Goal: Find specific page/section: Find specific page/section

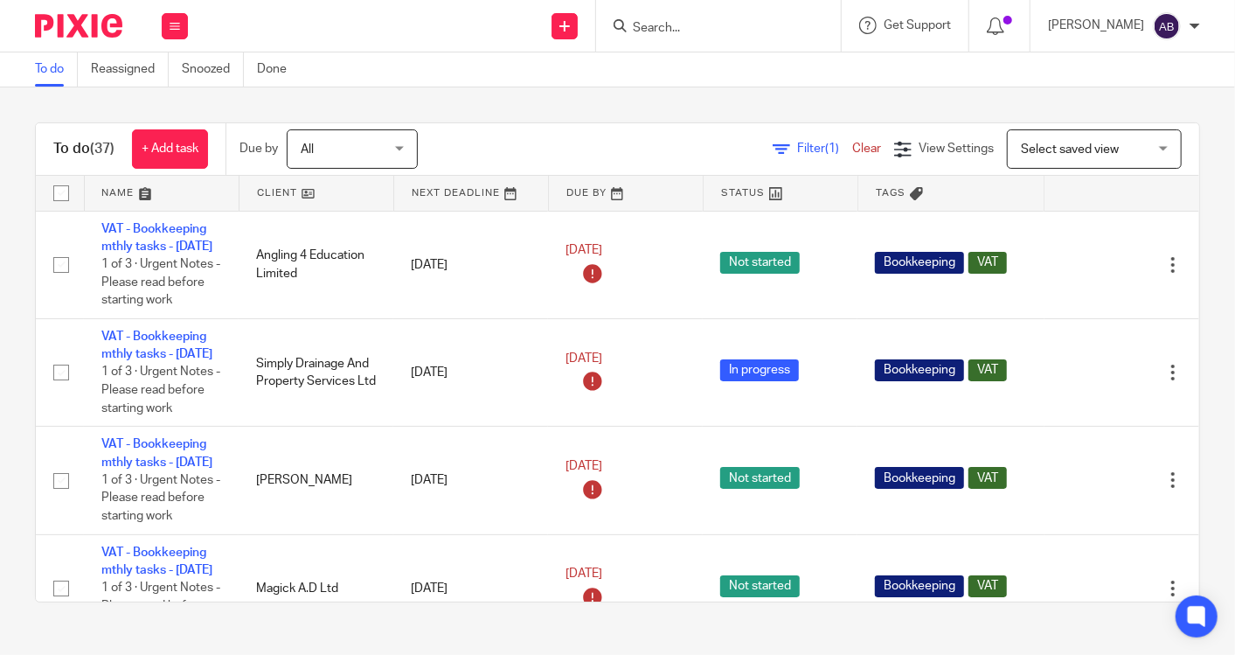
click at [687, 22] on input "Search" at bounding box center [709, 29] width 157 height 16
click at [677, 32] on input "Search" at bounding box center [709, 29] width 157 height 16
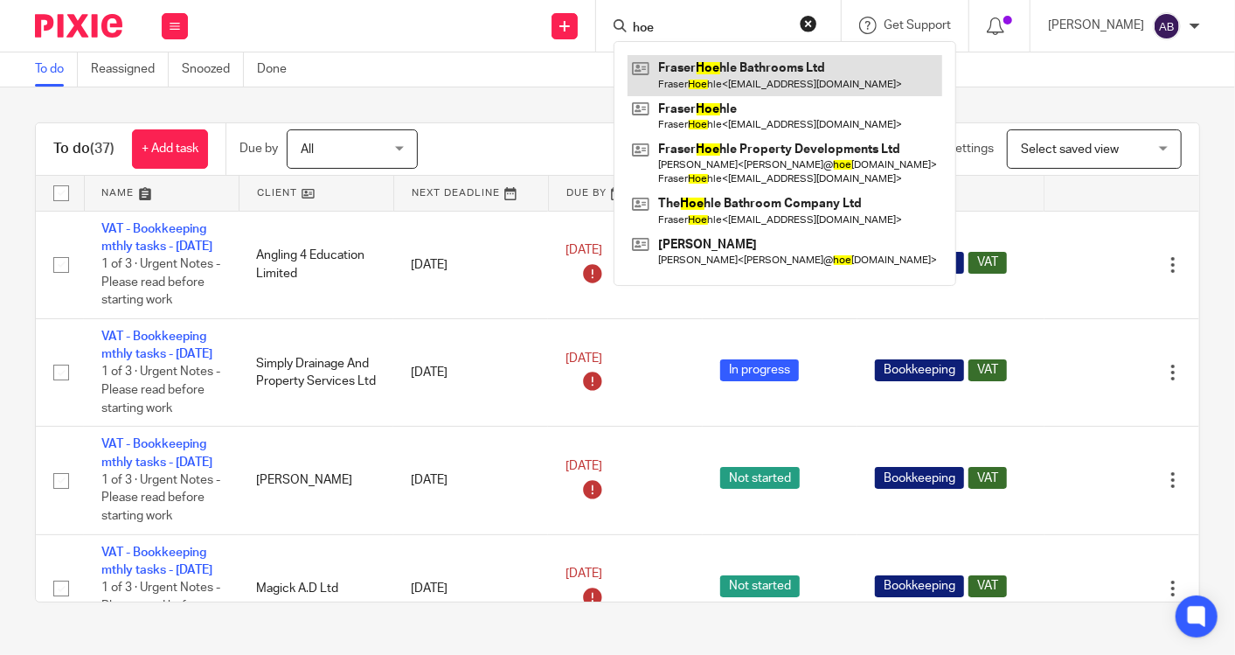
type input "hoe"
click at [753, 80] on link at bounding box center [784, 75] width 315 height 40
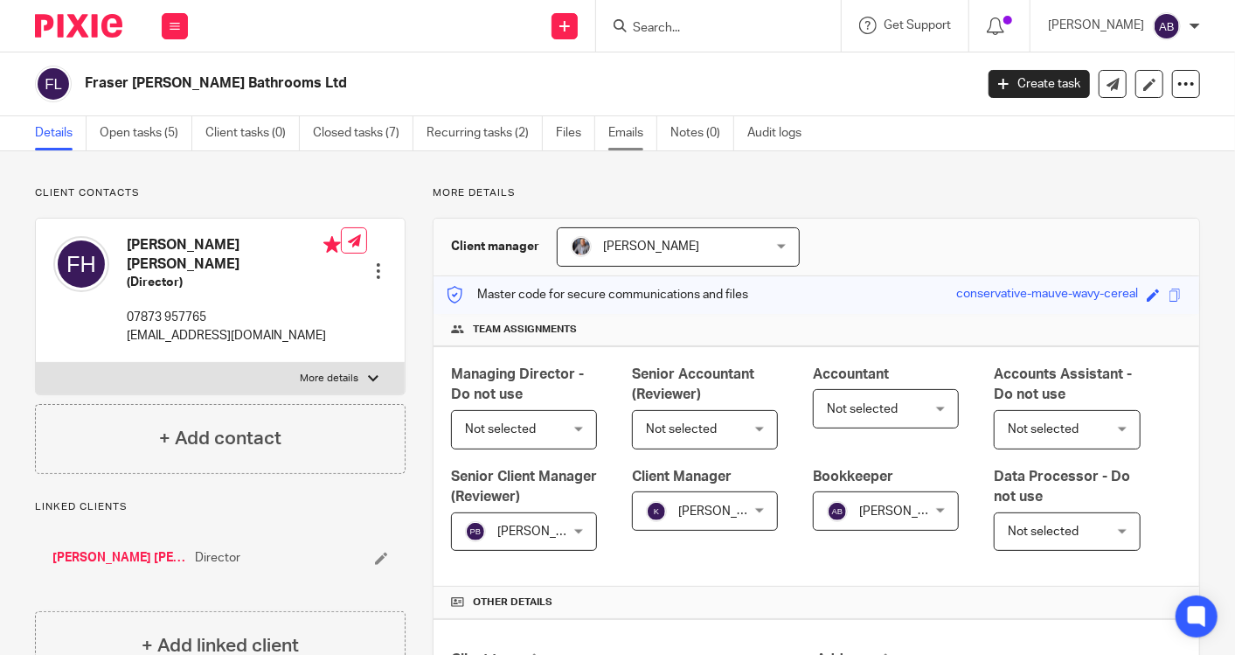
click at [612, 137] on link "Emails" at bounding box center [632, 133] width 49 height 34
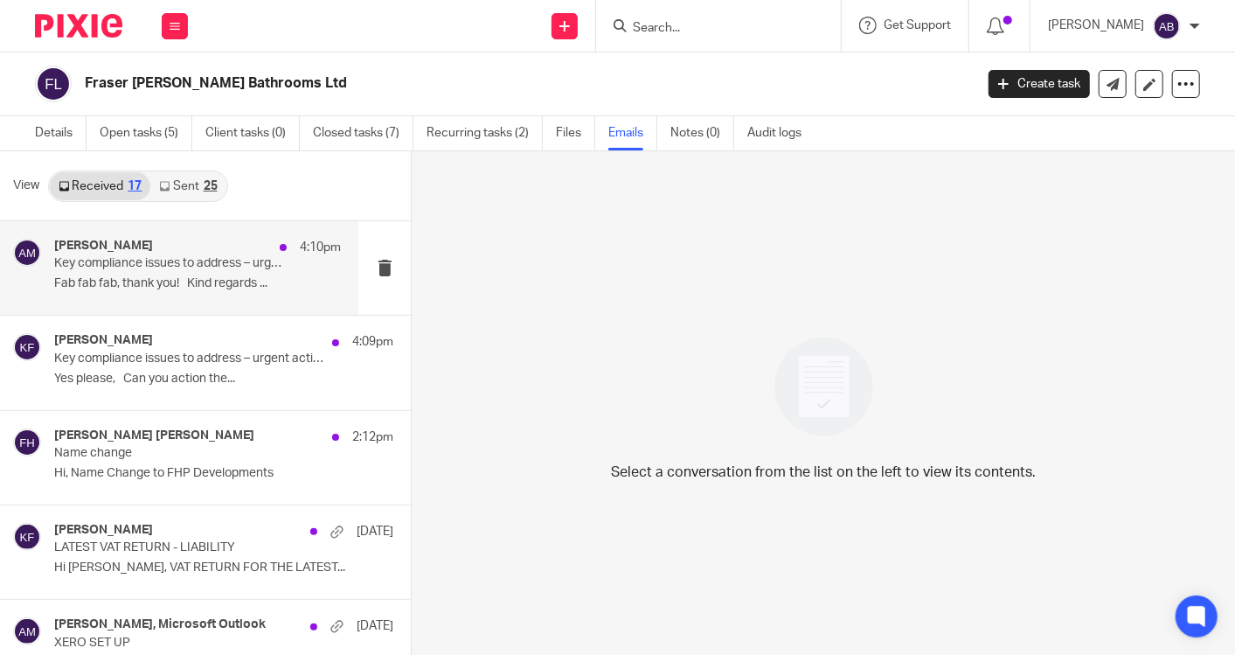
click at [210, 283] on p "Fab fab fab, thank you! Kind regards ..." at bounding box center [197, 283] width 287 height 15
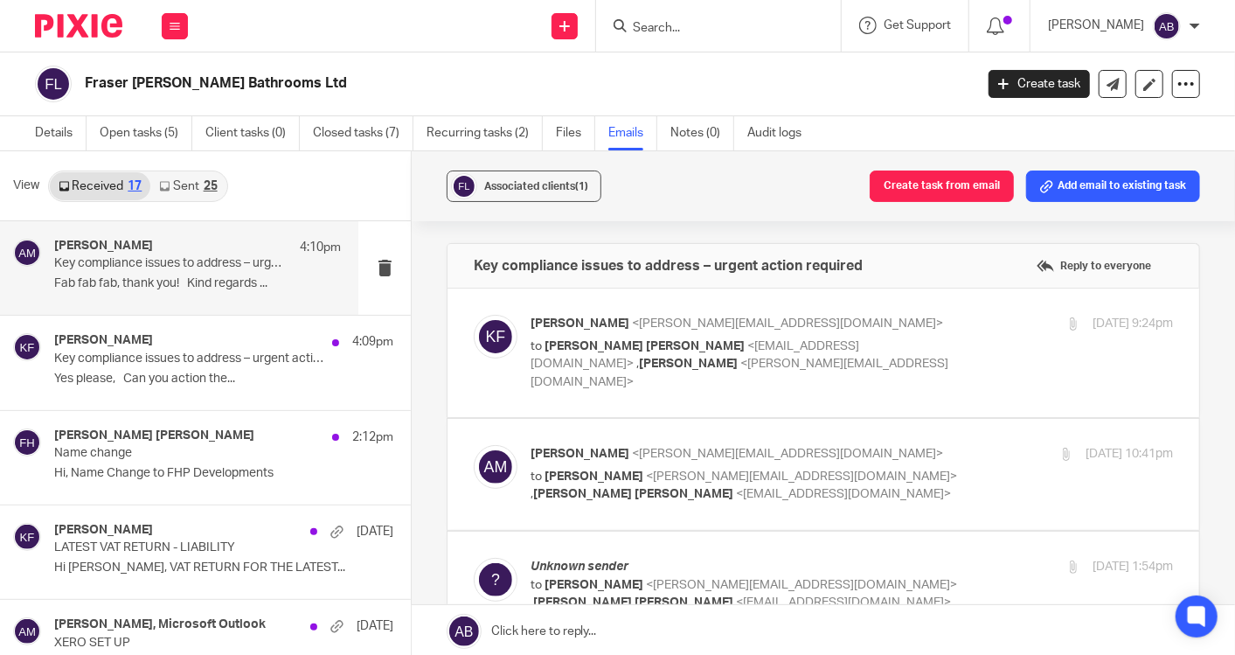
click at [909, 337] on p "to Fraser Hoehle <fraserhoehle@icloud.com> , Aaron Mcleish <aaron@togetherwecou…" at bounding box center [744, 364] width 428 height 54
checkbox input "true"
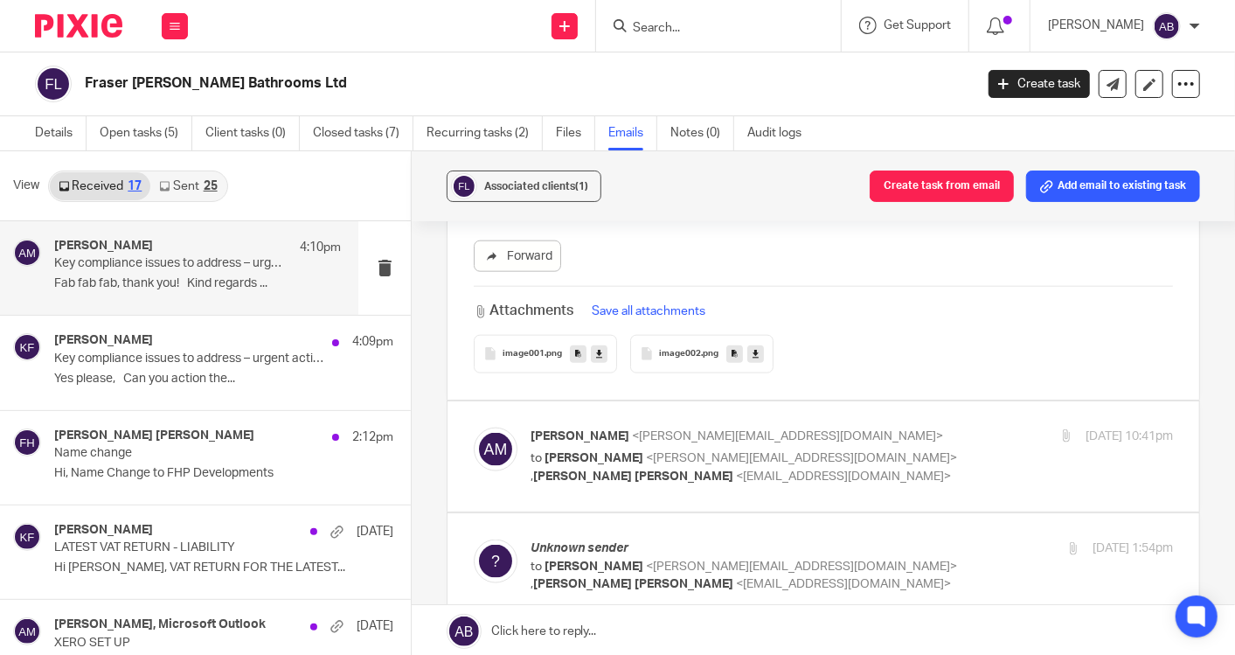
scroll to position [1165, 0]
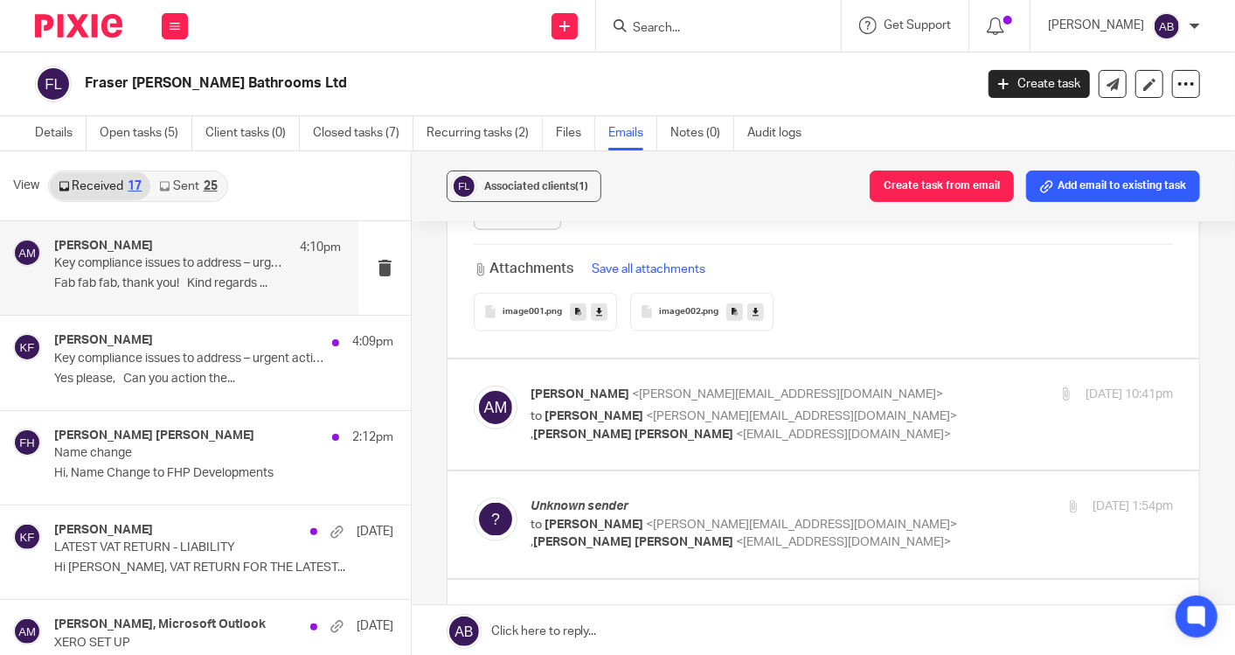
click at [918, 385] on p "Aaron Mcleish <aaron@togetherwecount.co.uk>" at bounding box center [744, 394] width 428 height 18
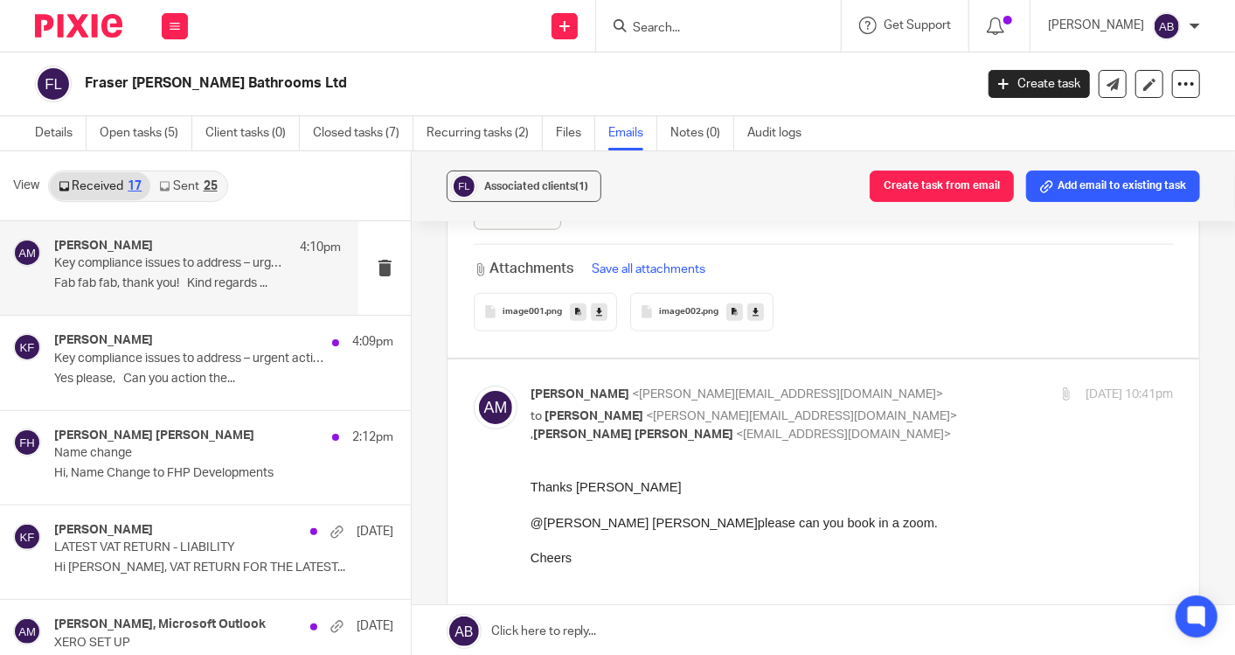
scroll to position [0, 0]
click at [909, 385] on p "Aaron Mcleish <aaron@togetherwecount.co.uk>" at bounding box center [744, 394] width 428 height 18
checkbox input "false"
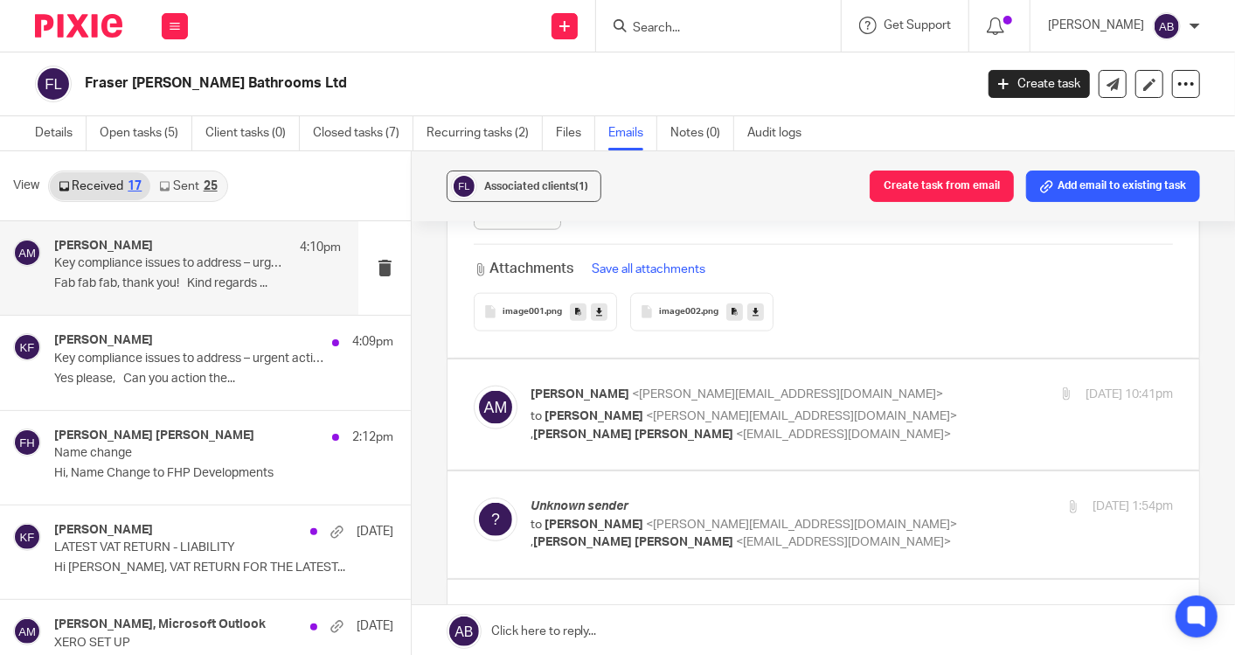
click at [921, 497] on p "Unknown sender" at bounding box center [744, 506] width 428 height 18
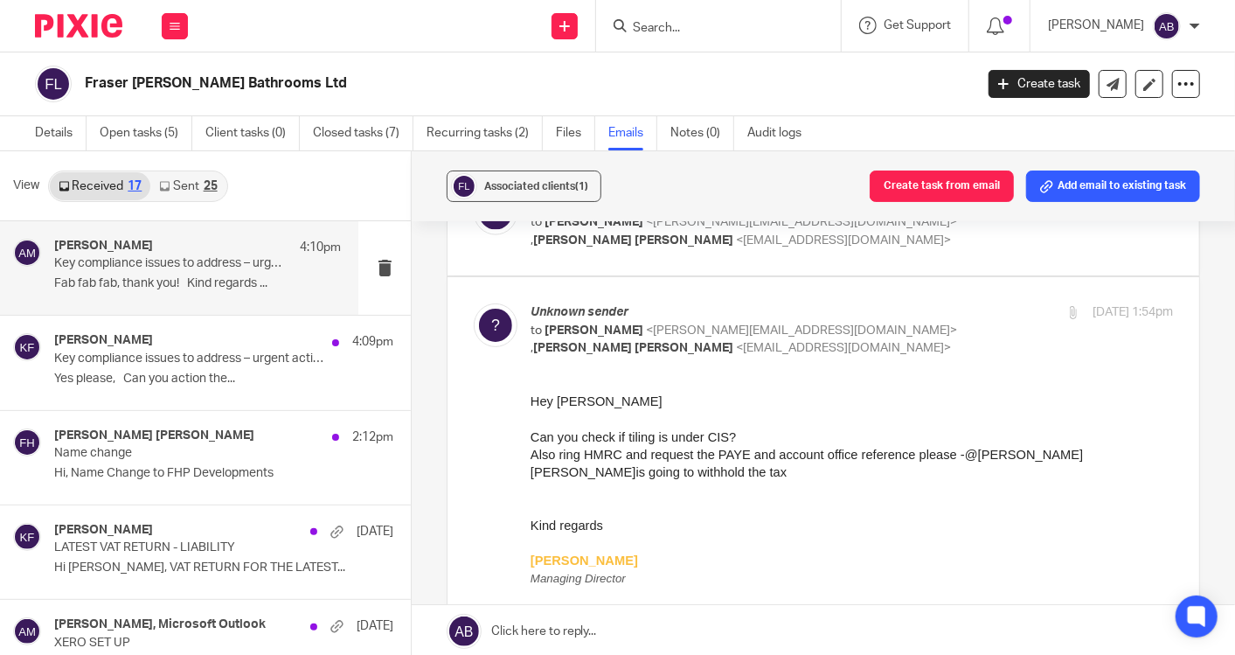
click at [779, 324] on p "to Kim Faulkner <kim@togetherwecount.co.uk> , Fraser Hoehle <fraserhoehle@iclou…" at bounding box center [744, 340] width 428 height 36
checkbox input "false"
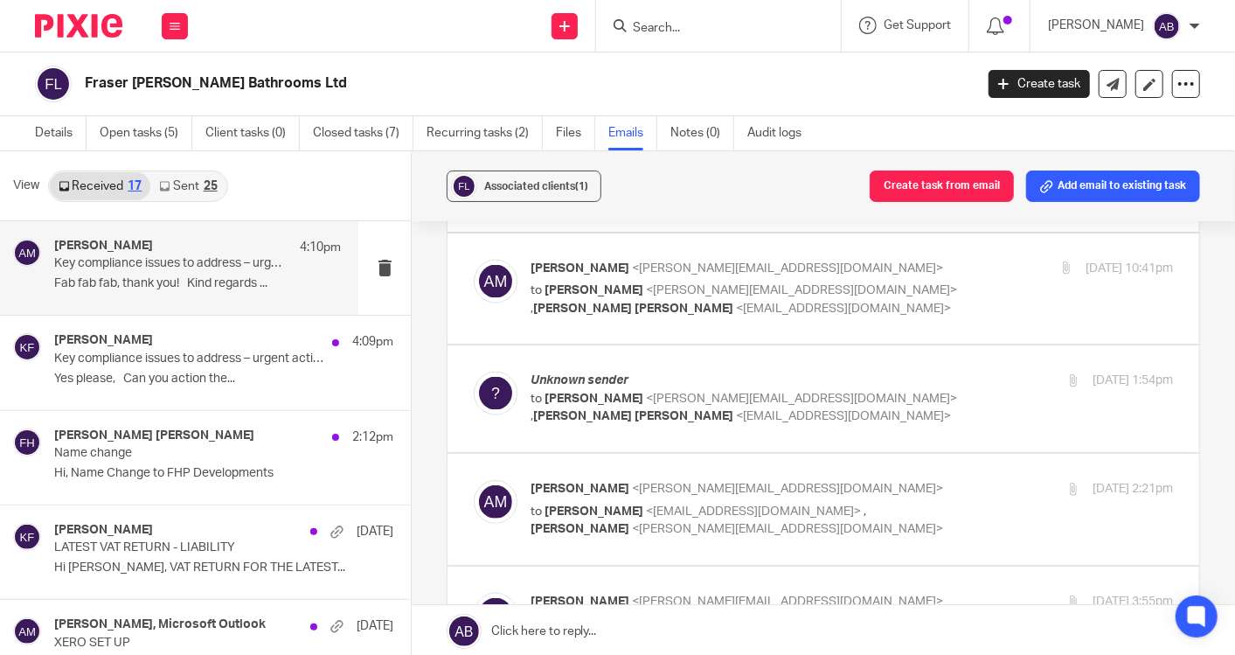
scroll to position [1262, 0]
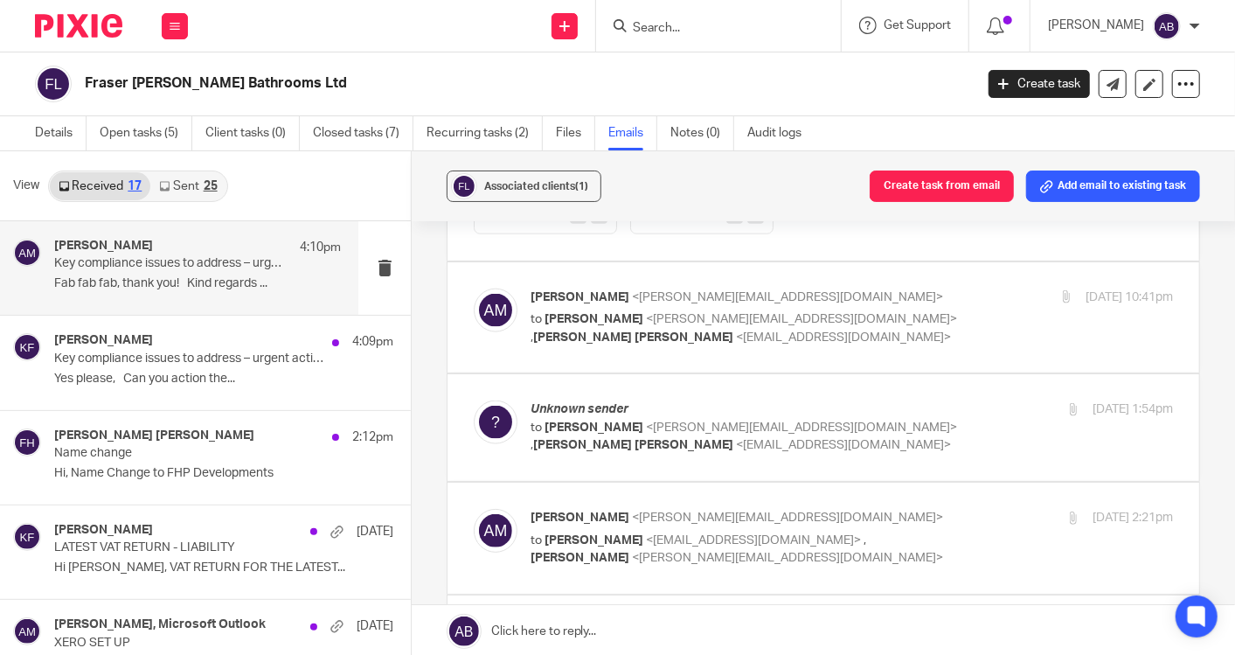
click at [933, 531] on p "to Bisma Dilawar <bisma@togetherwecount.co.uk> , Kim Faulkner <kim@togetherweco…" at bounding box center [744, 549] width 428 height 36
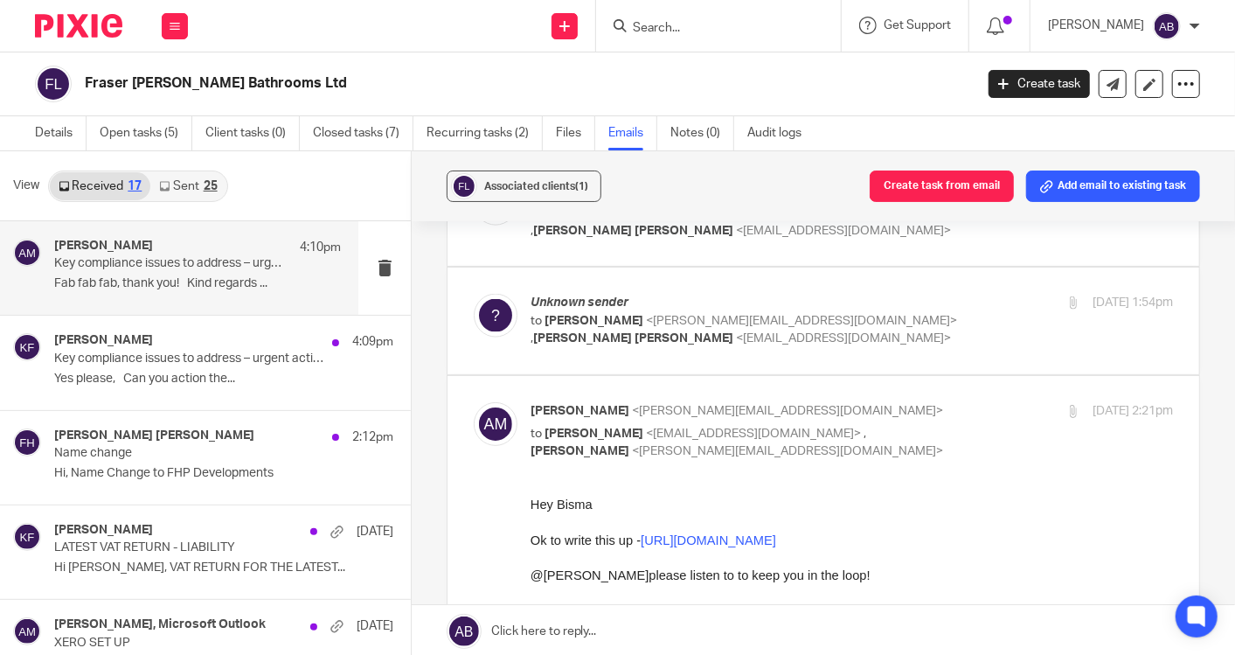
scroll to position [1456, 0]
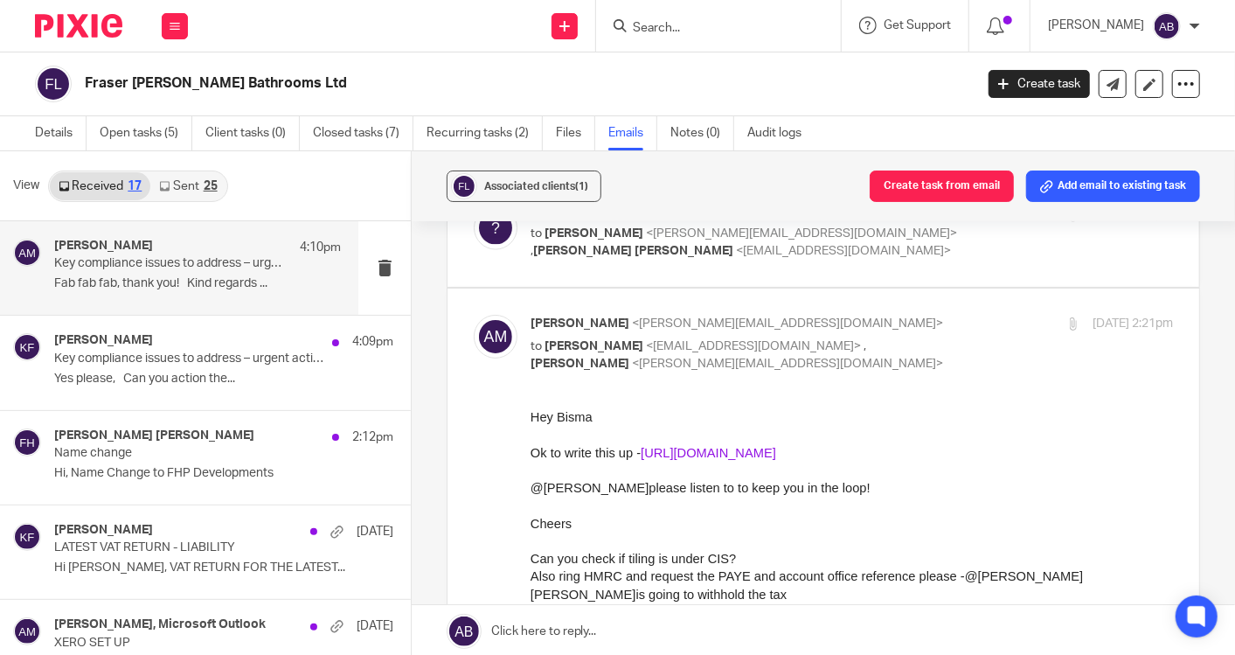
click at [775, 450] on link "https://www.loom.com/share/bc8df776258a4e0aaa057cd113b7ad65" at bounding box center [707, 452] width 135 height 14
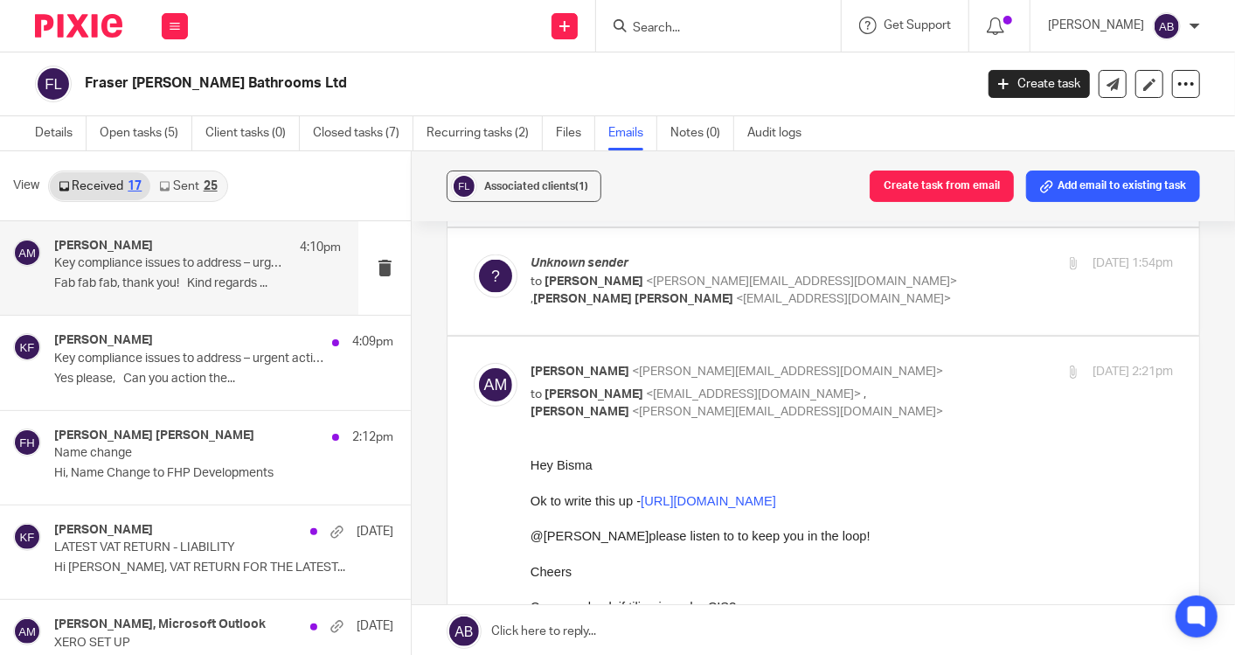
scroll to position [1359, 0]
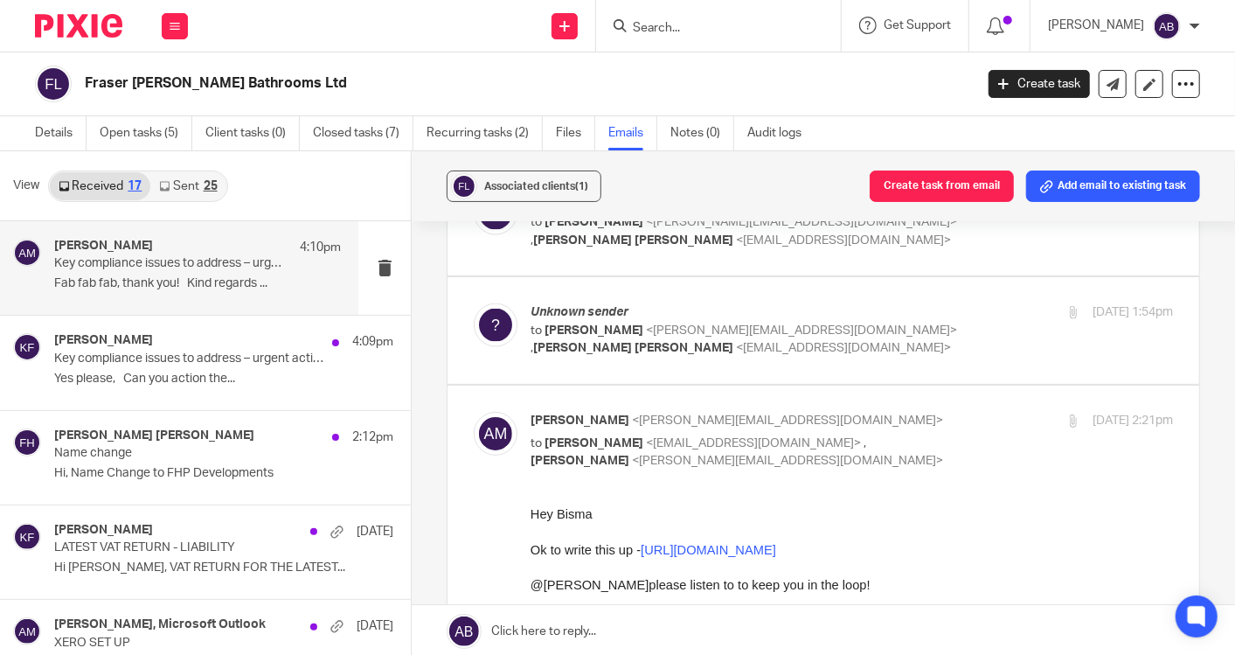
click at [474, 411] on input "checkbox" at bounding box center [473, 411] width 1 height 1
checkbox input "false"
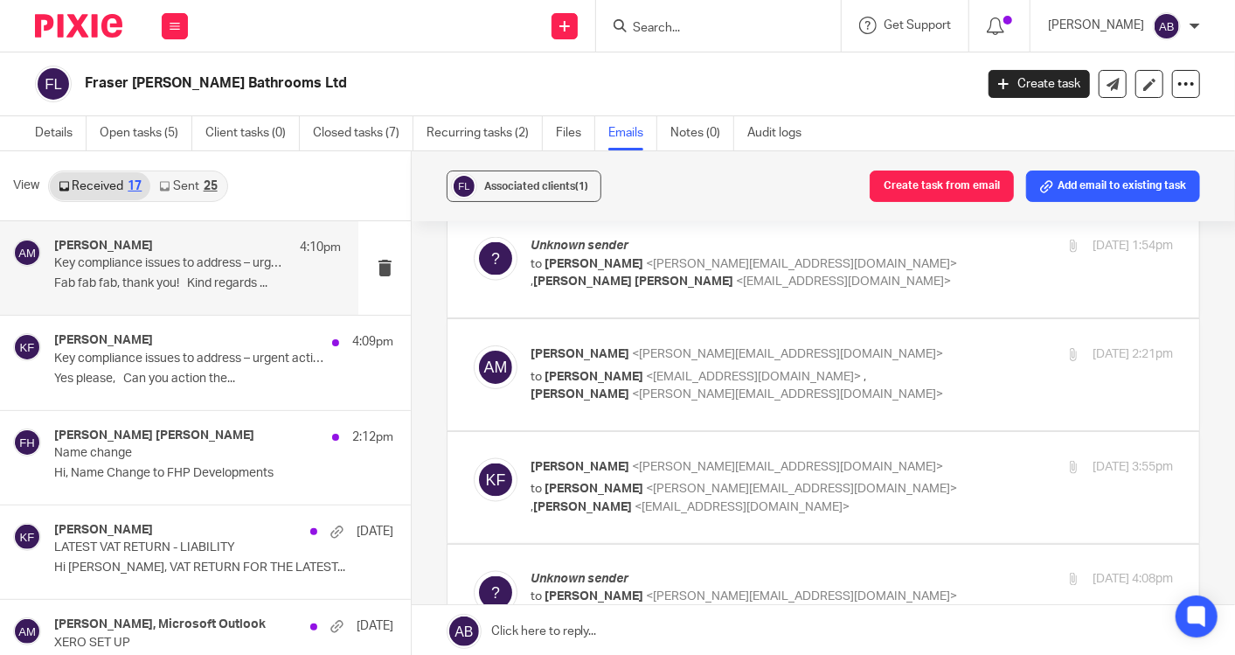
scroll to position [1456, 0]
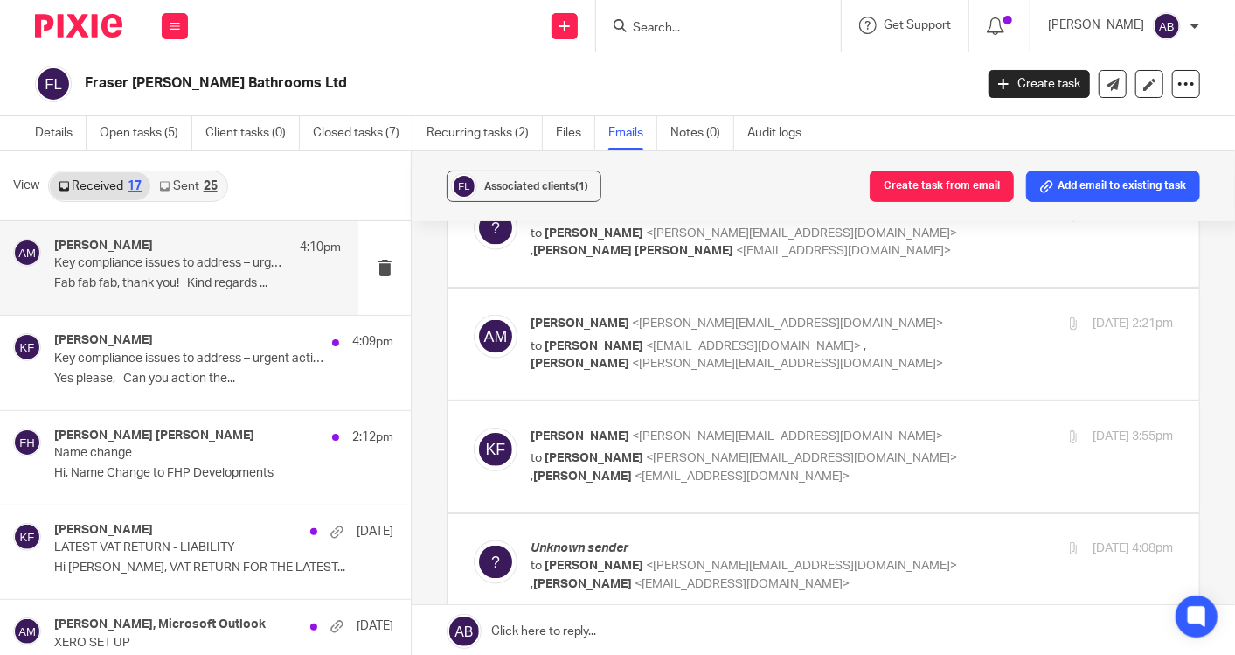
click at [936, 427] on p "Kim Faulkner <kim@togetherwecount.co.uk>" at bounding box center [744, 436] width 428 height 18
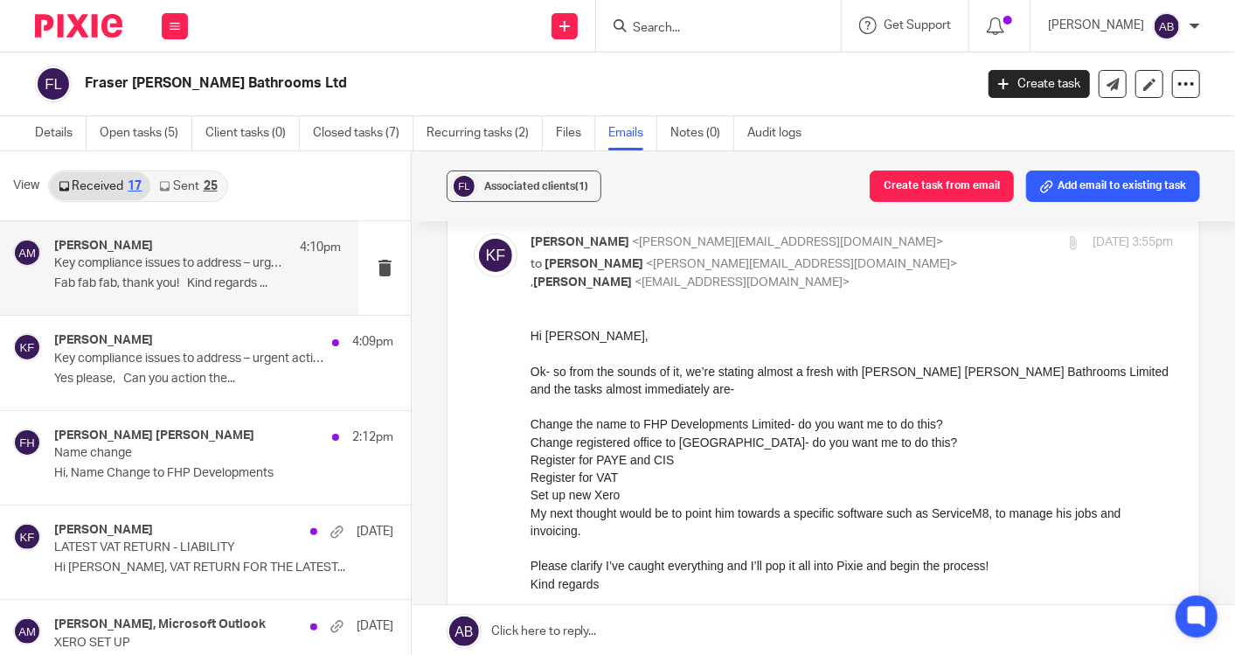
scroll to position [1553, 0]
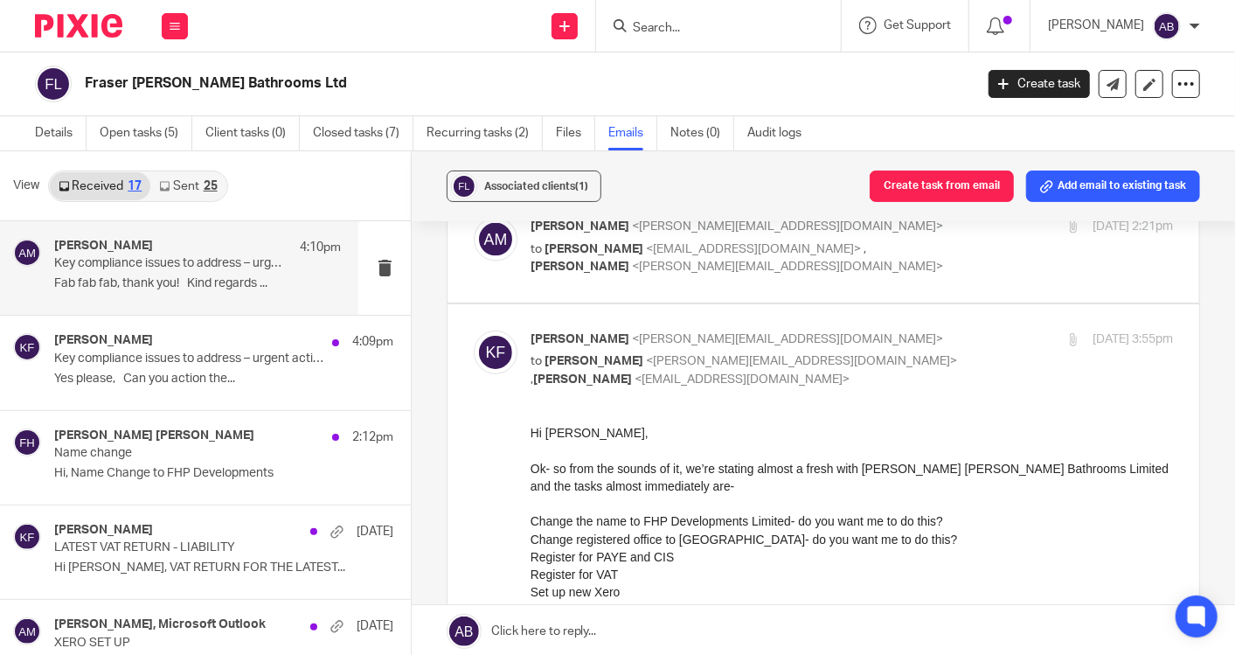
click at [959, 330] on div "17 Sep 2025 3:55pm" at bounding box center [1066, 339] width 214 height 18
checkbox input "false"
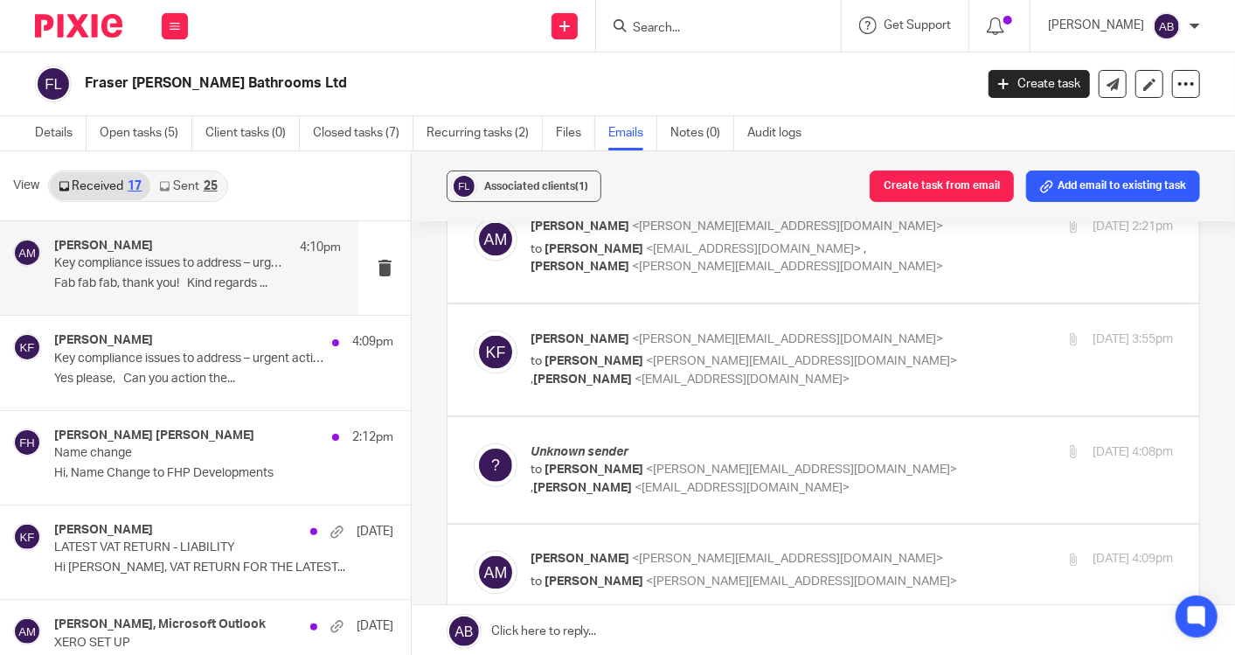
click at [943, 417] on label at bounding box center [823, 470] width 752 height 107
click at [474, 442] on input "checkbox" at bounding box center [473, 442] width 1 height 1
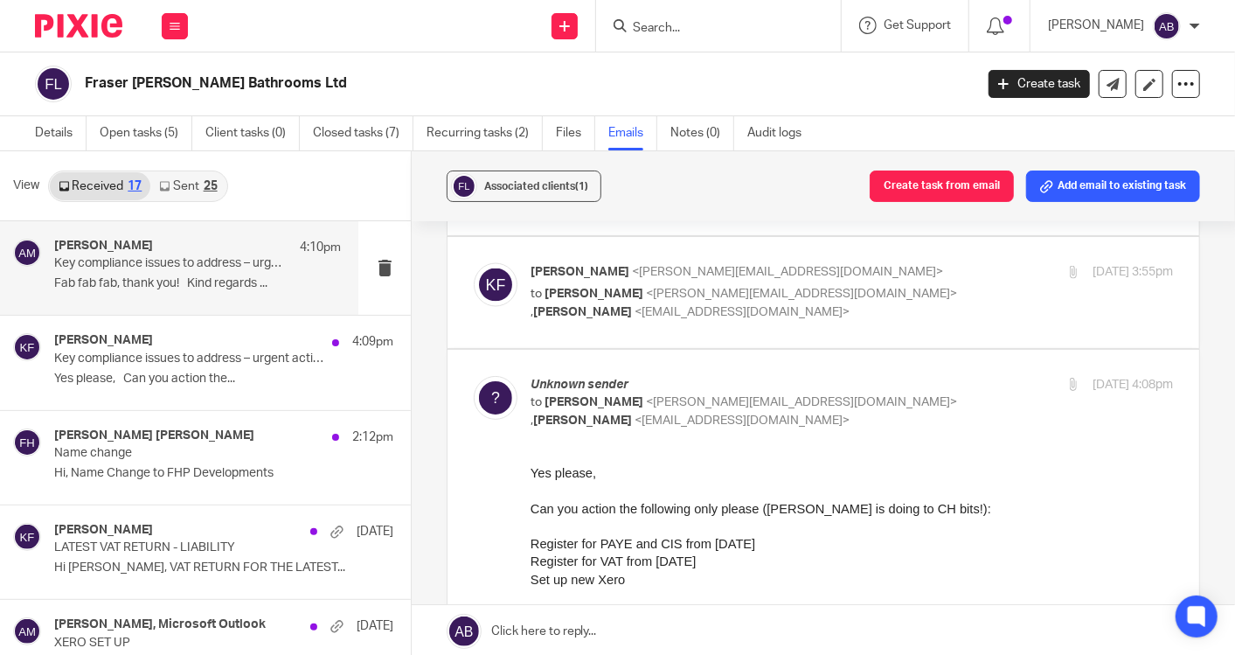
scroll to position [1650, 0]
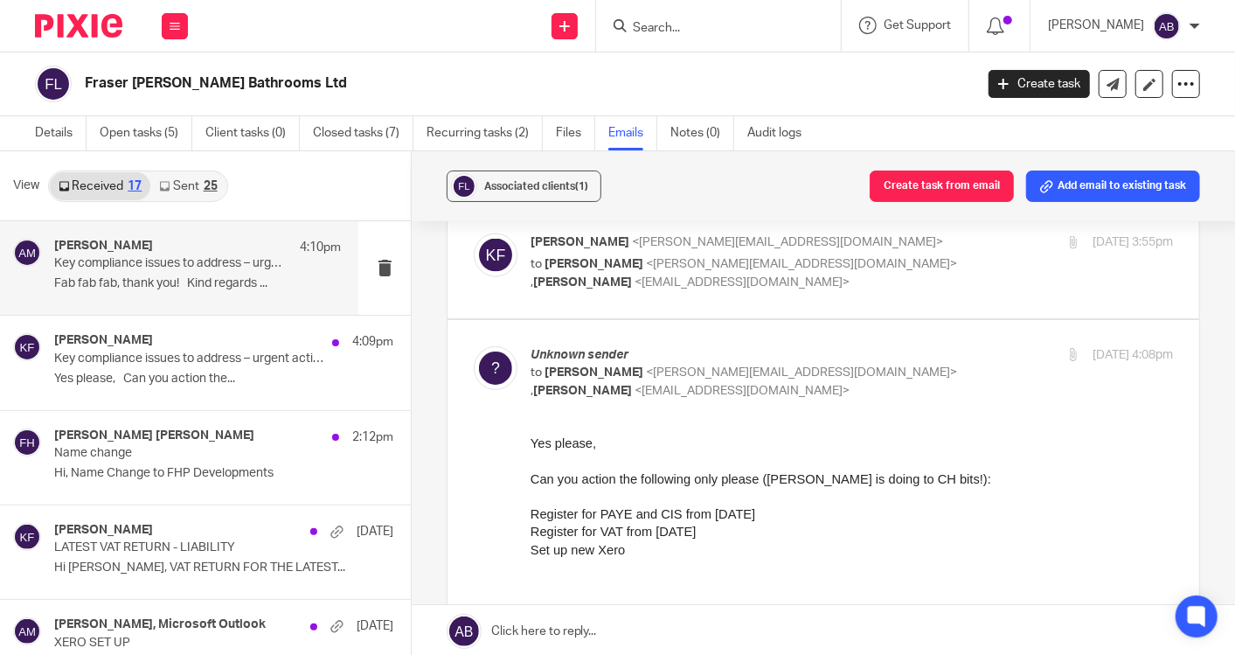
click at [959, 346] on div "17 Sep 2025 4:08pm" at bounding box center [1066, 355] width 214 height 18
checkbox input "false"
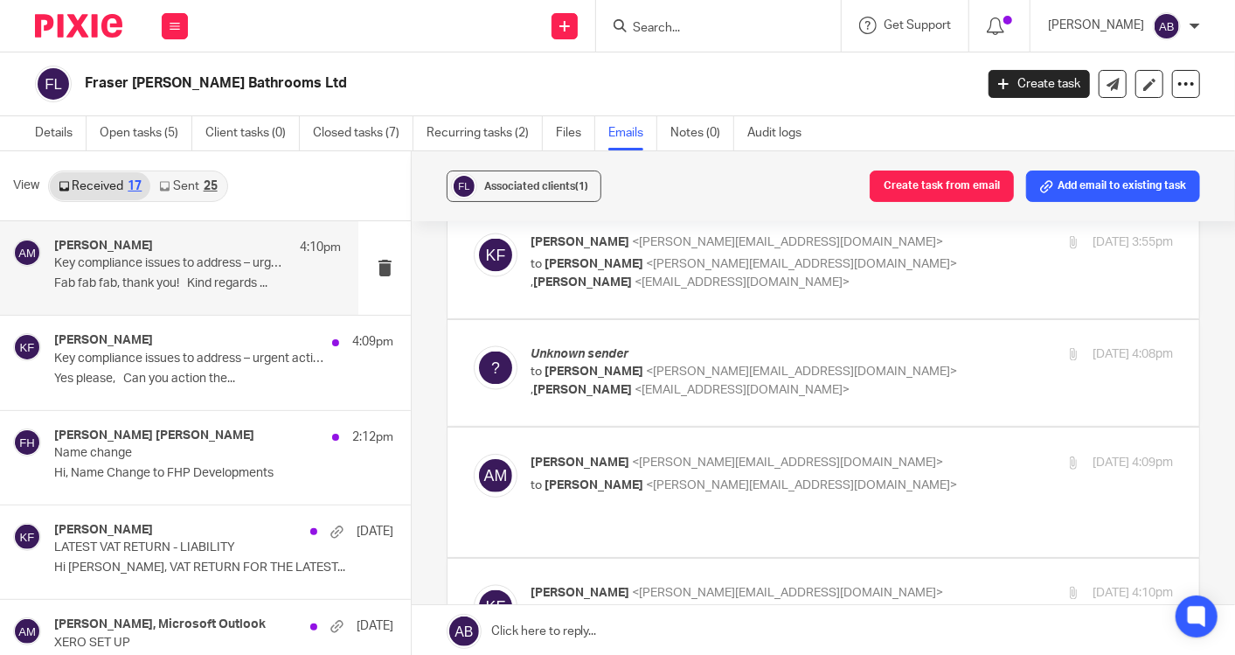
click at [906, 454] on p "Aaron Mcleish <aaron@togetherwecount.co.uk>" at bounding box center [744, 463] width 428 height 18
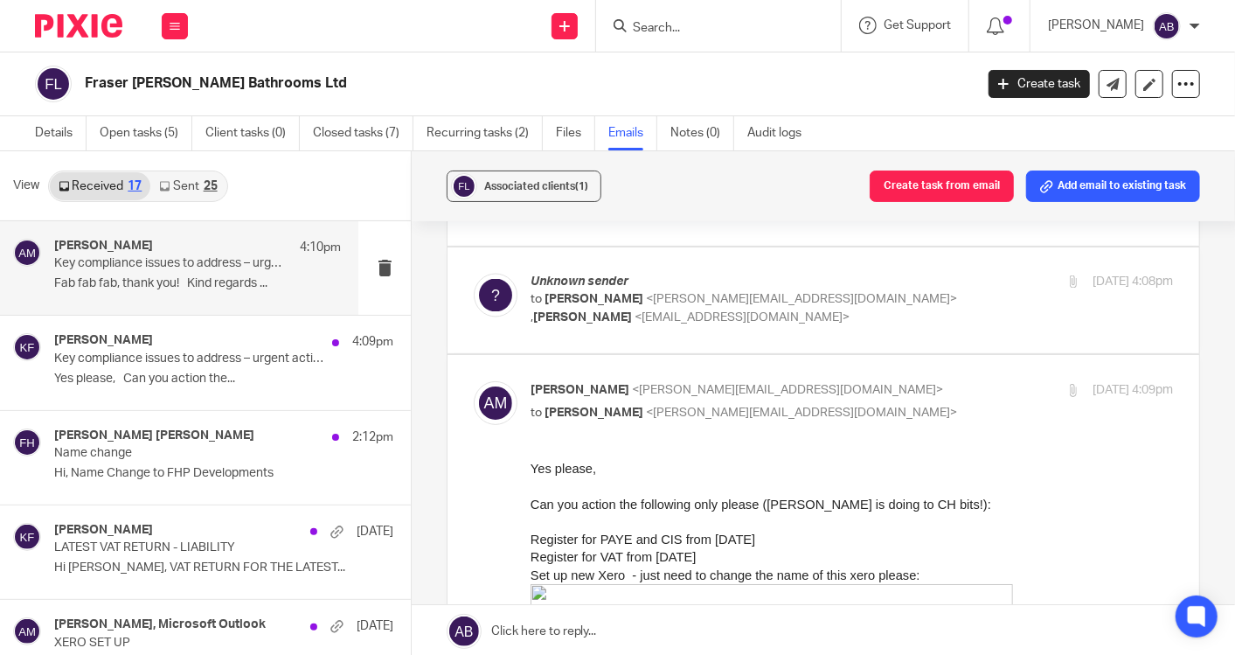
scroll to position [1748, 0]
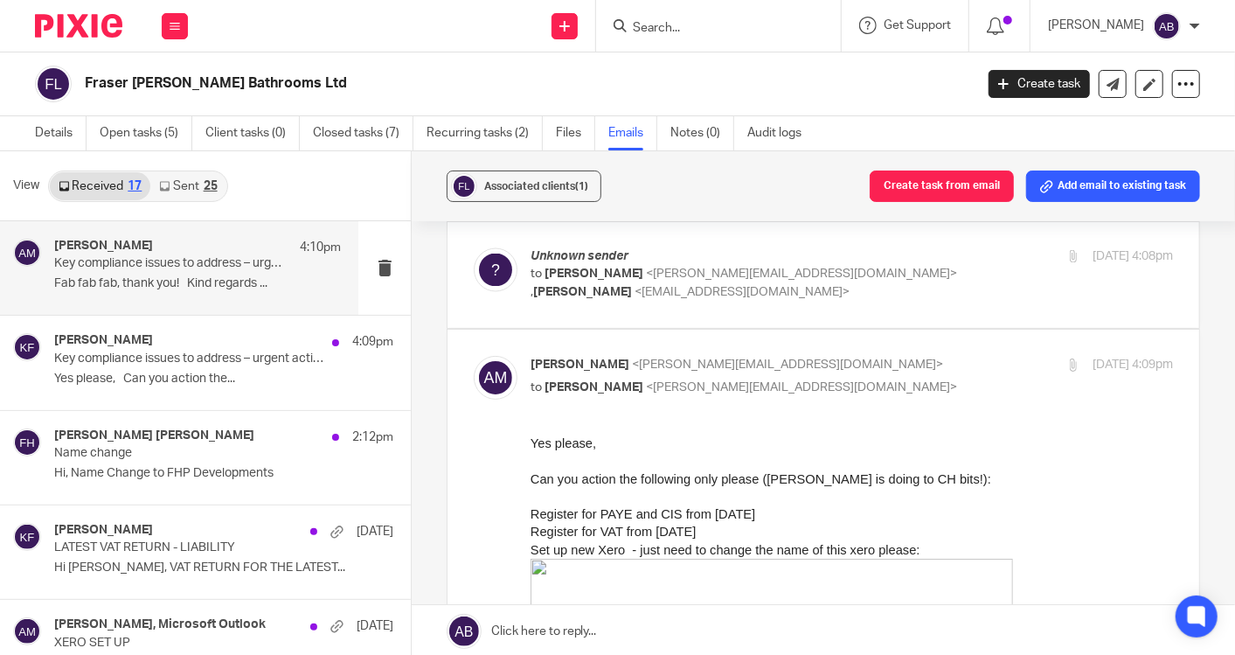
click at [892, 356] on p "Aaron Mcleish <aaron@togetherwecount.co.uk>" at bounding box center [744, 365] width 428 height 18
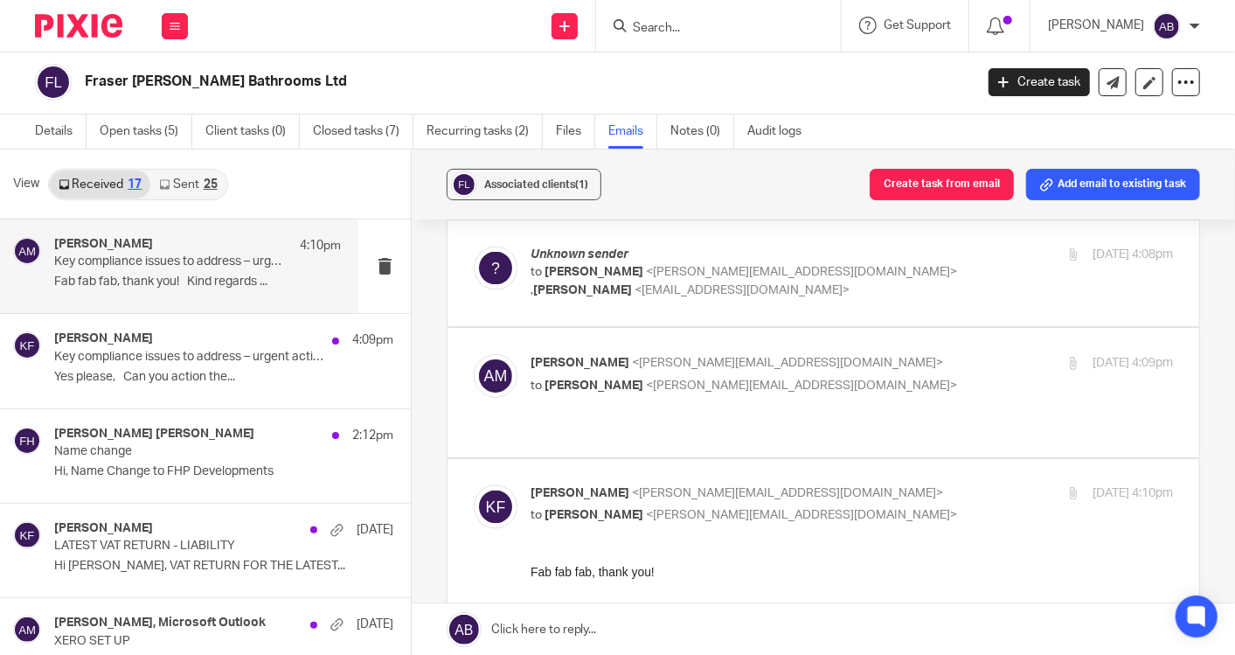
click at [913, 377] on p "to Kim Faulkner <kim@togetherwecount.co.uk>" at bounding box center [744, 386] width 428 height 18
checkbox input "true"
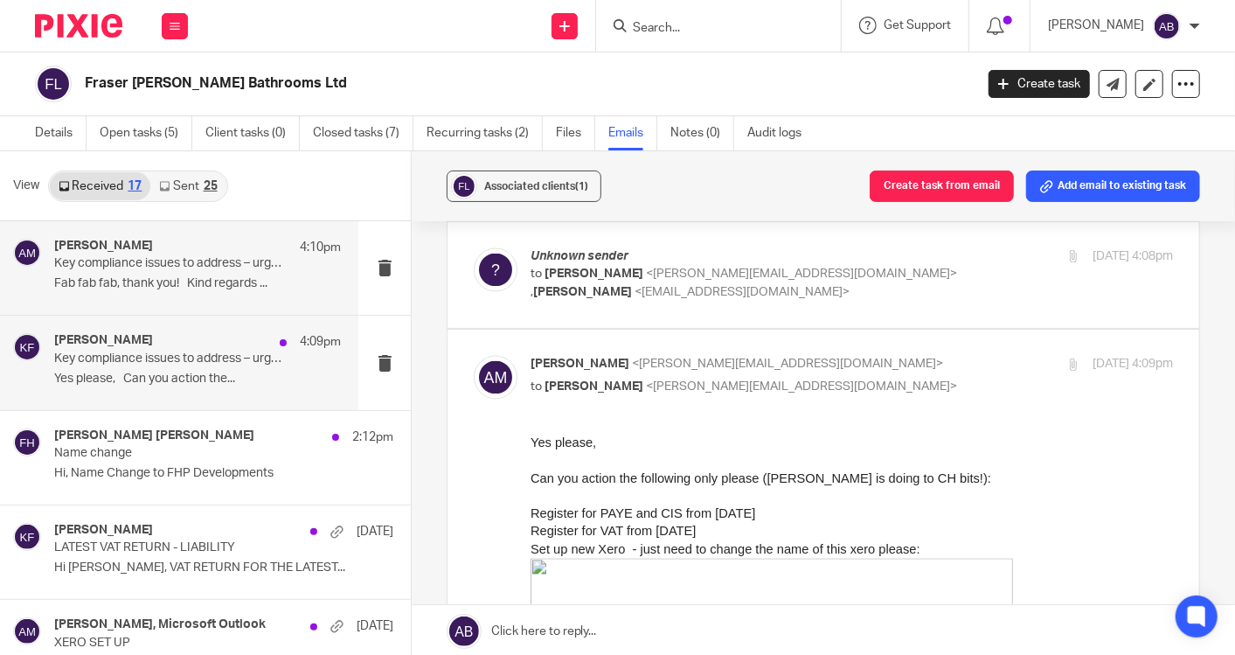
scroll to position [0, 0]
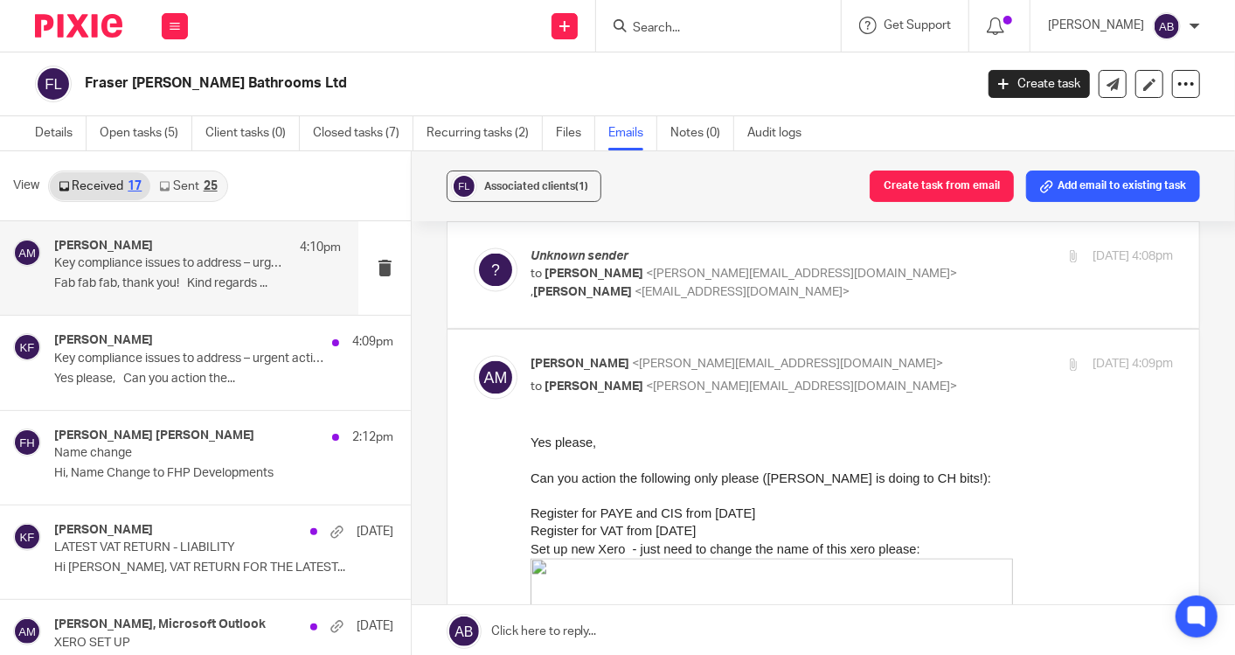
click at [708, 24] on input "Search" at bounding box center [709, 29] width 157 height 16
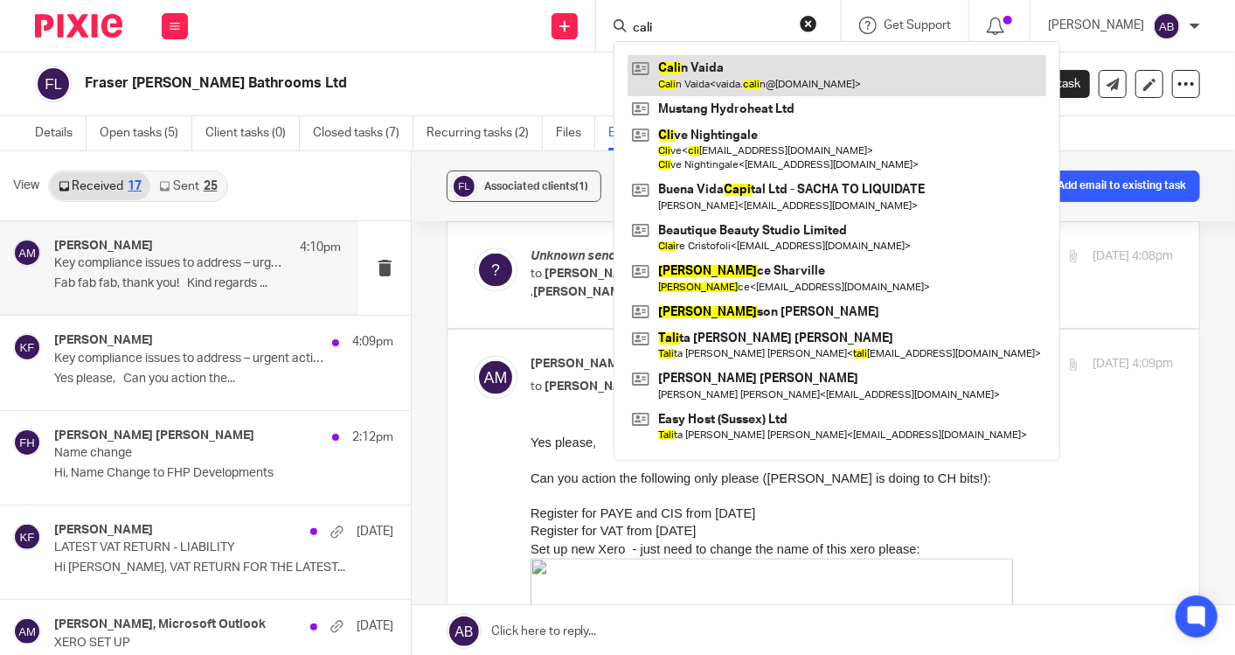
type input "cali"
click at [701, 69] on link at bounding box center [836, 75] width 419 height 40
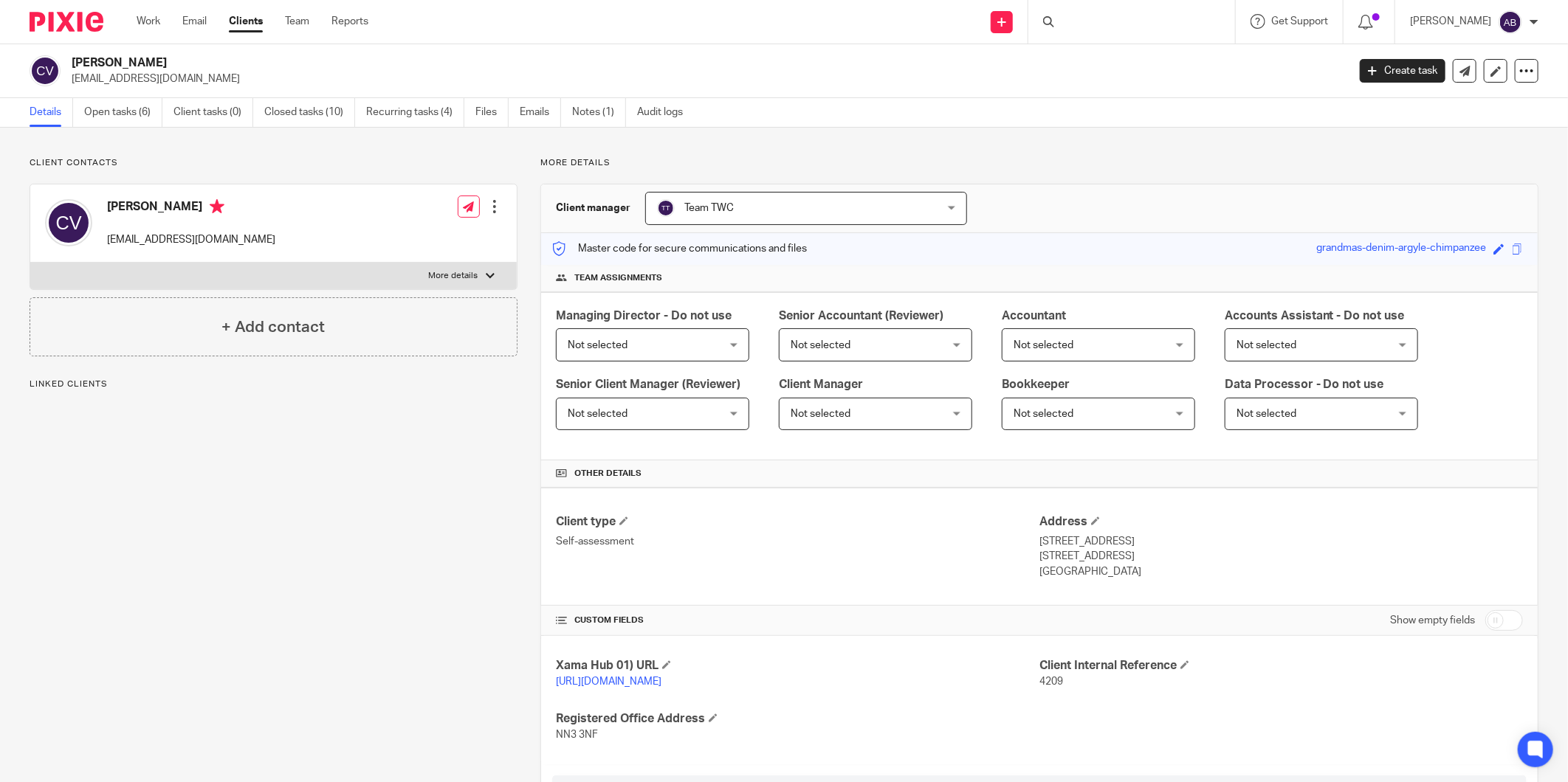
click at [1075, 24] on div at bounding box center [1131, 22] width 207 height 44
click at [1081, 24] on input "Search" at bounding box center [1124, 24] width 133 height 14
click at [1088, 20] on input "perfe" at bounding box center [1124, 24] width 133 height 14
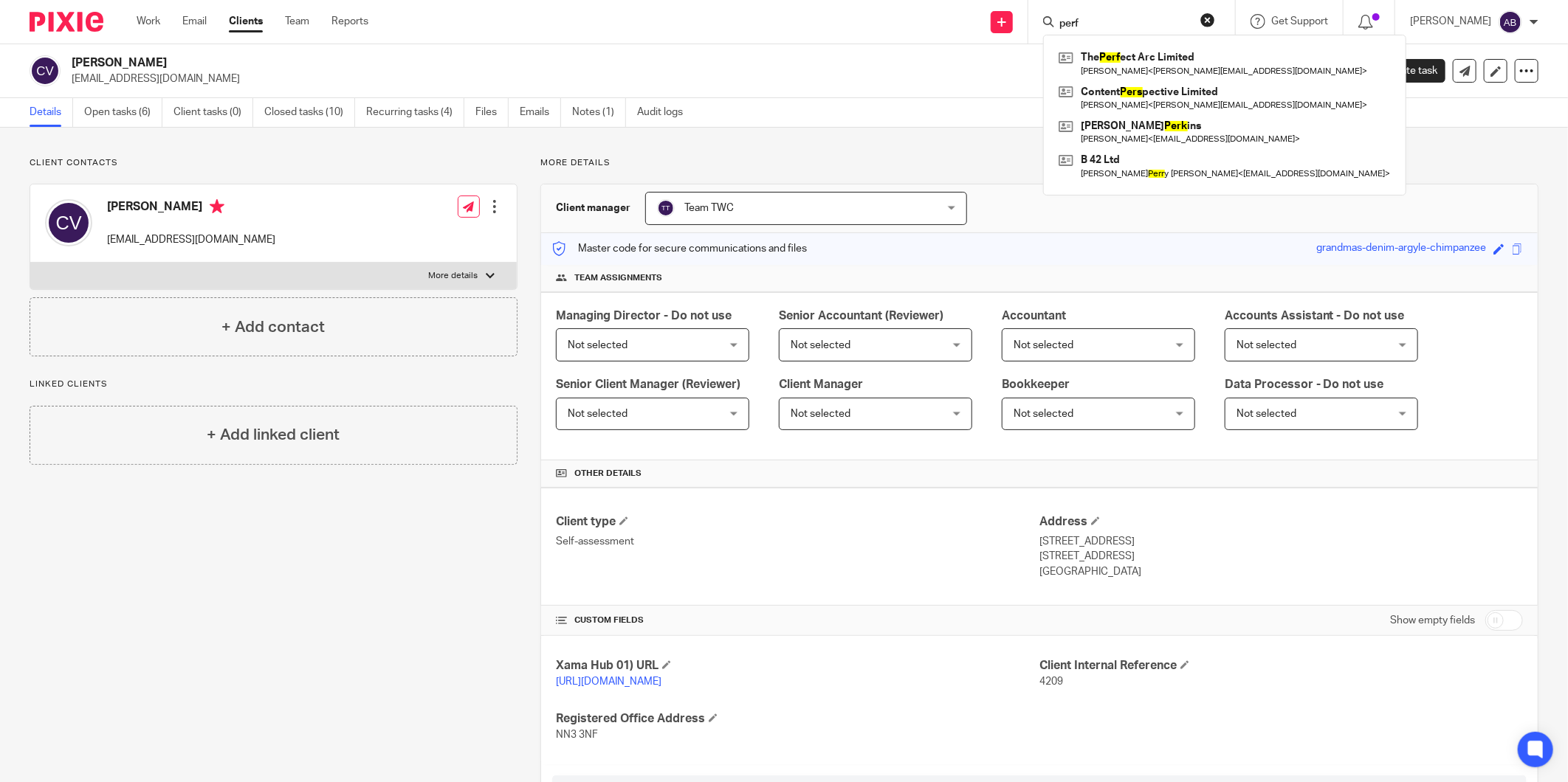
type input "perf"
click at [1092, 22] on input "perf" at bounding box center [1124, 24] width 133 height 14
click at [1100, 62] on link at bounding box center [1225, 63] width 340 height 34
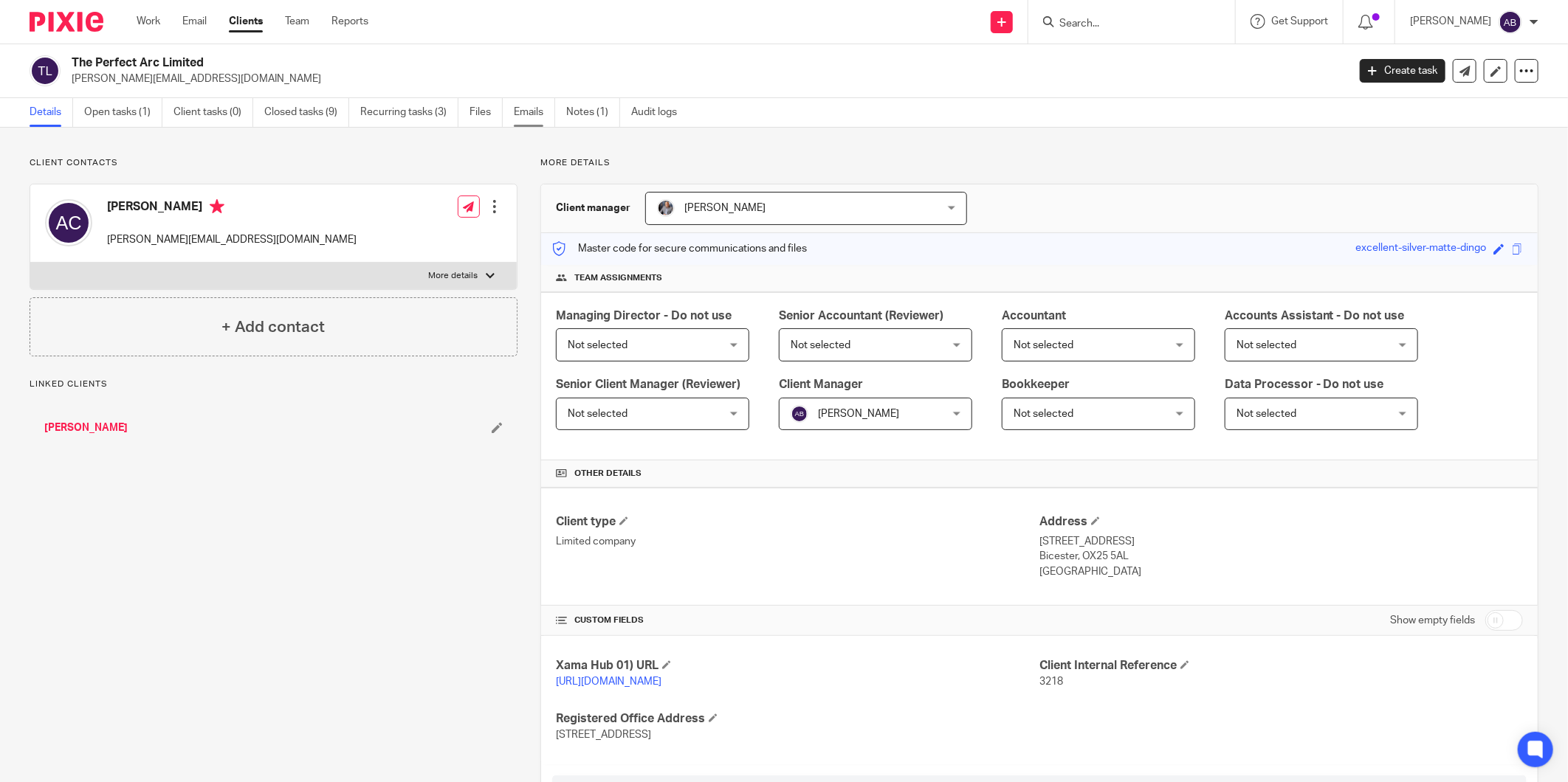
click at [532, 114] on link "Emails" at bounding box center [534, 112] width 41 height 29
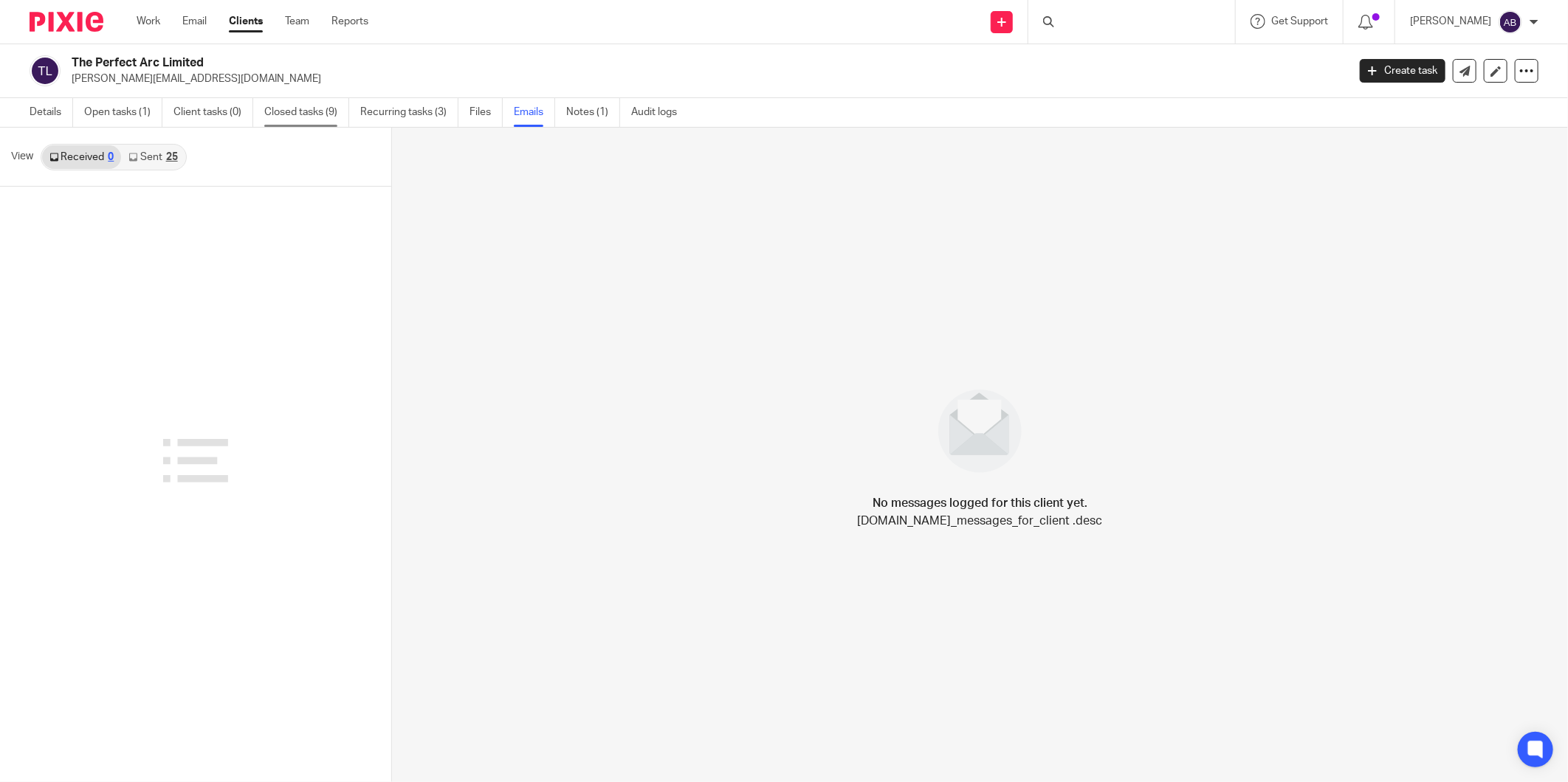
click at [303, 114] on link "Closed tasks (9)" at bounding box center [307, 112] width 84 height 29
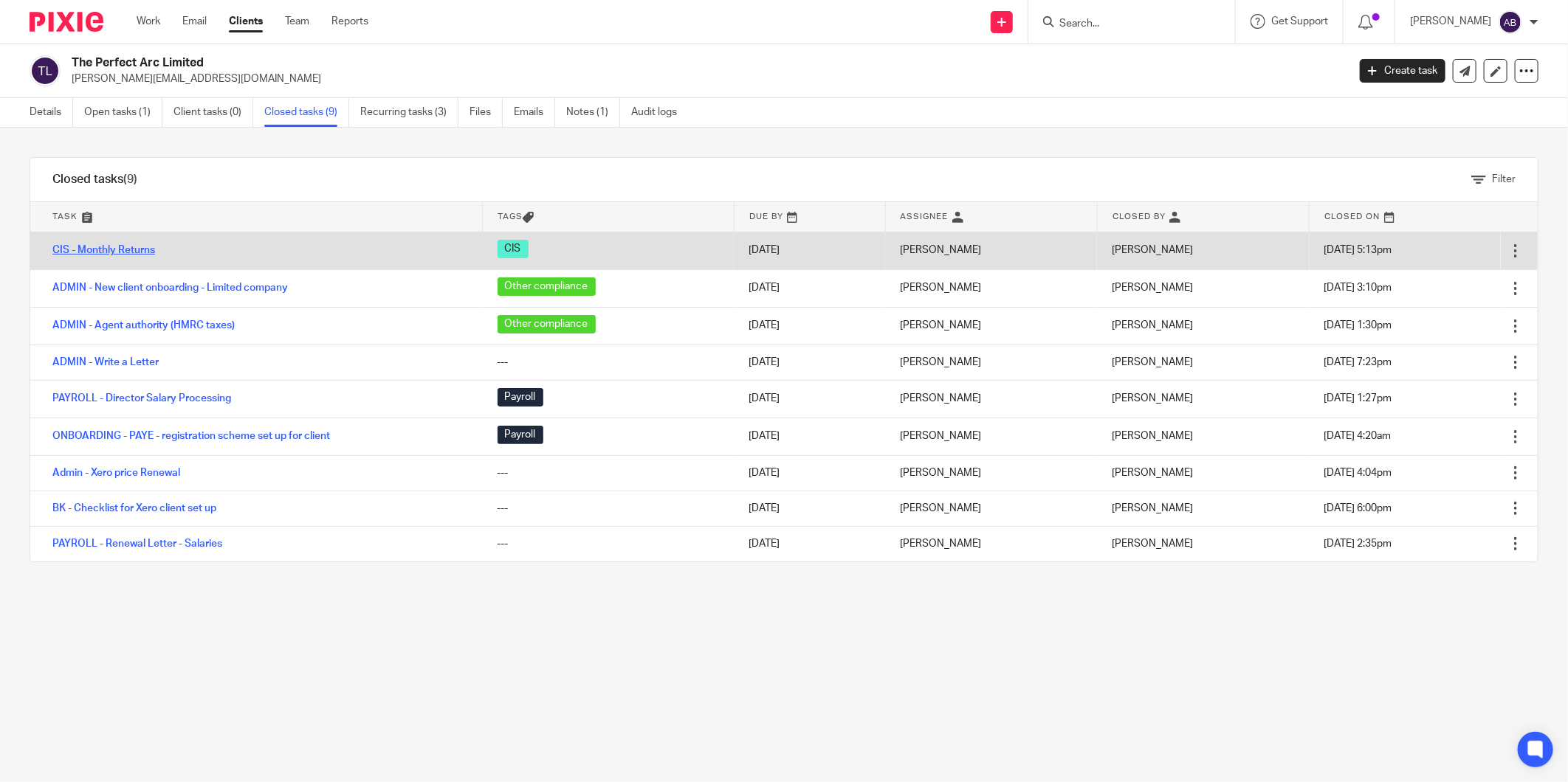
click at [138, 249] on link "CIS - Monthly Returns" at bounding box center [103, 250] width 102 height 10
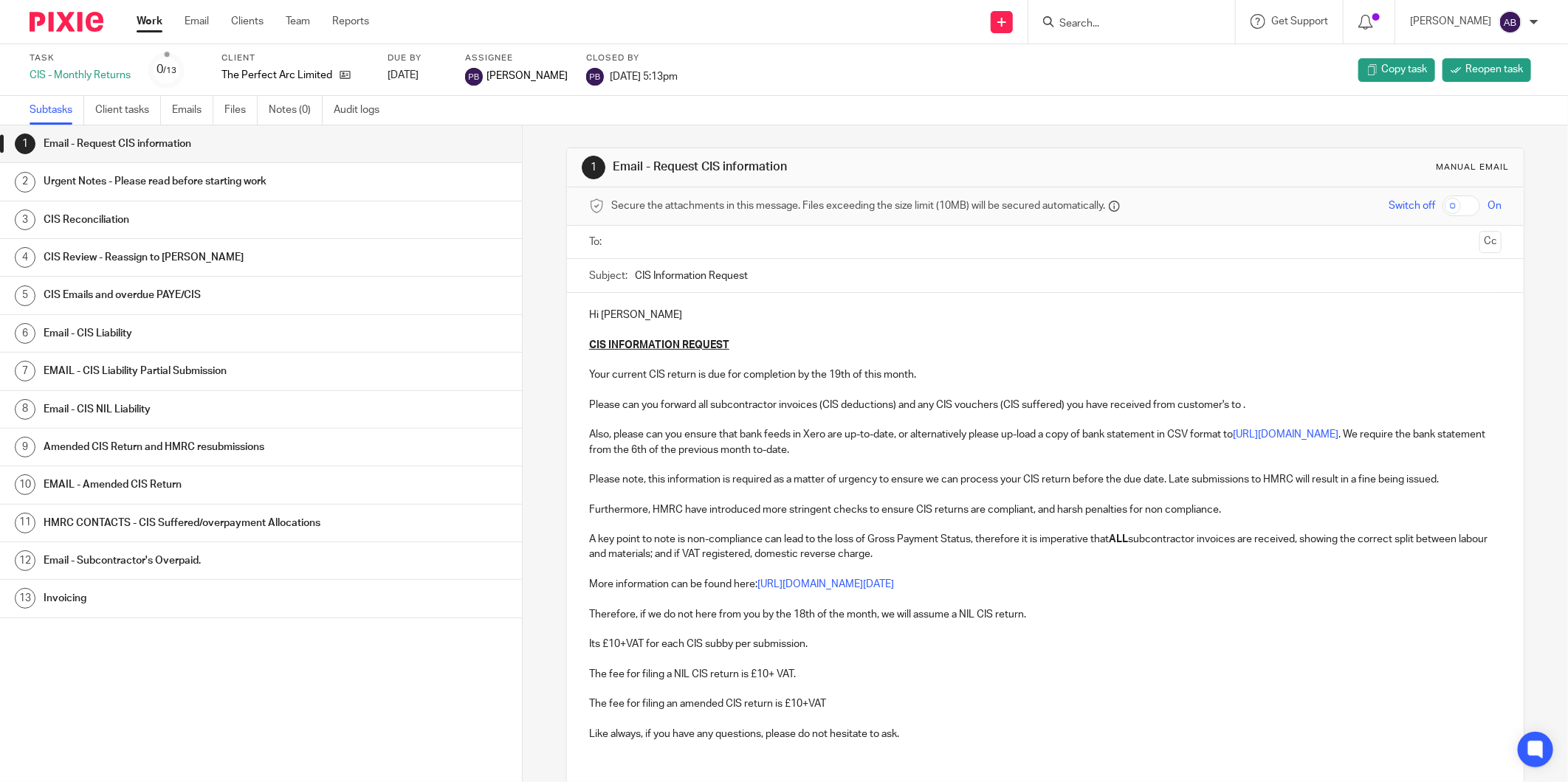
click at [152, 334] on h1 "Email - CIS Liability" at bounding box center [199, 334] width 309 height 22
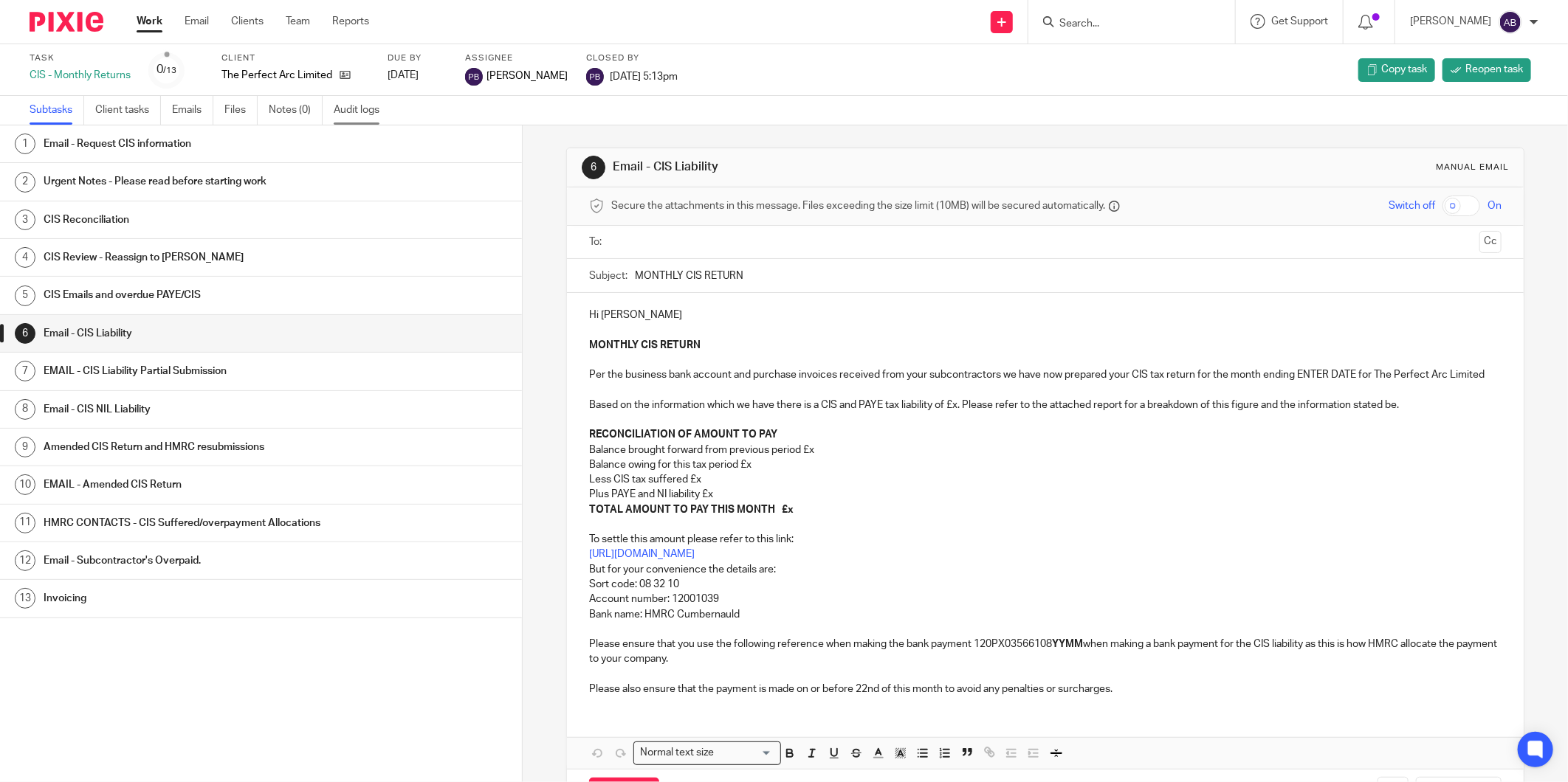
click at [351, 114] on link "Audit logs" at bounding box center [362, 111] width 57 height 29
